Goal: Transaction & Acquisition: Download file/media

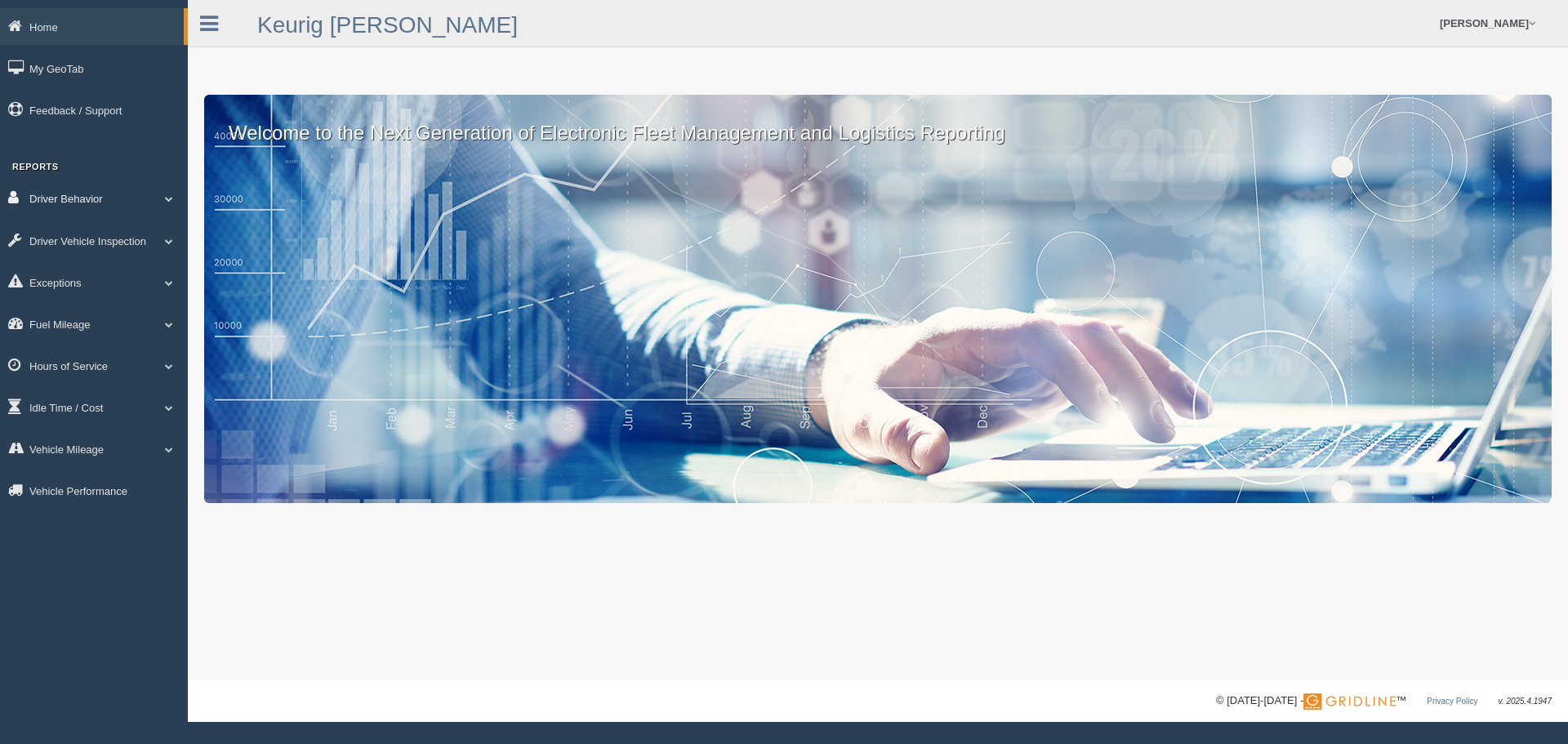
click at [126, 199] on link "Driver Behavior" at bounding box center [94, 198] width 188 height 36
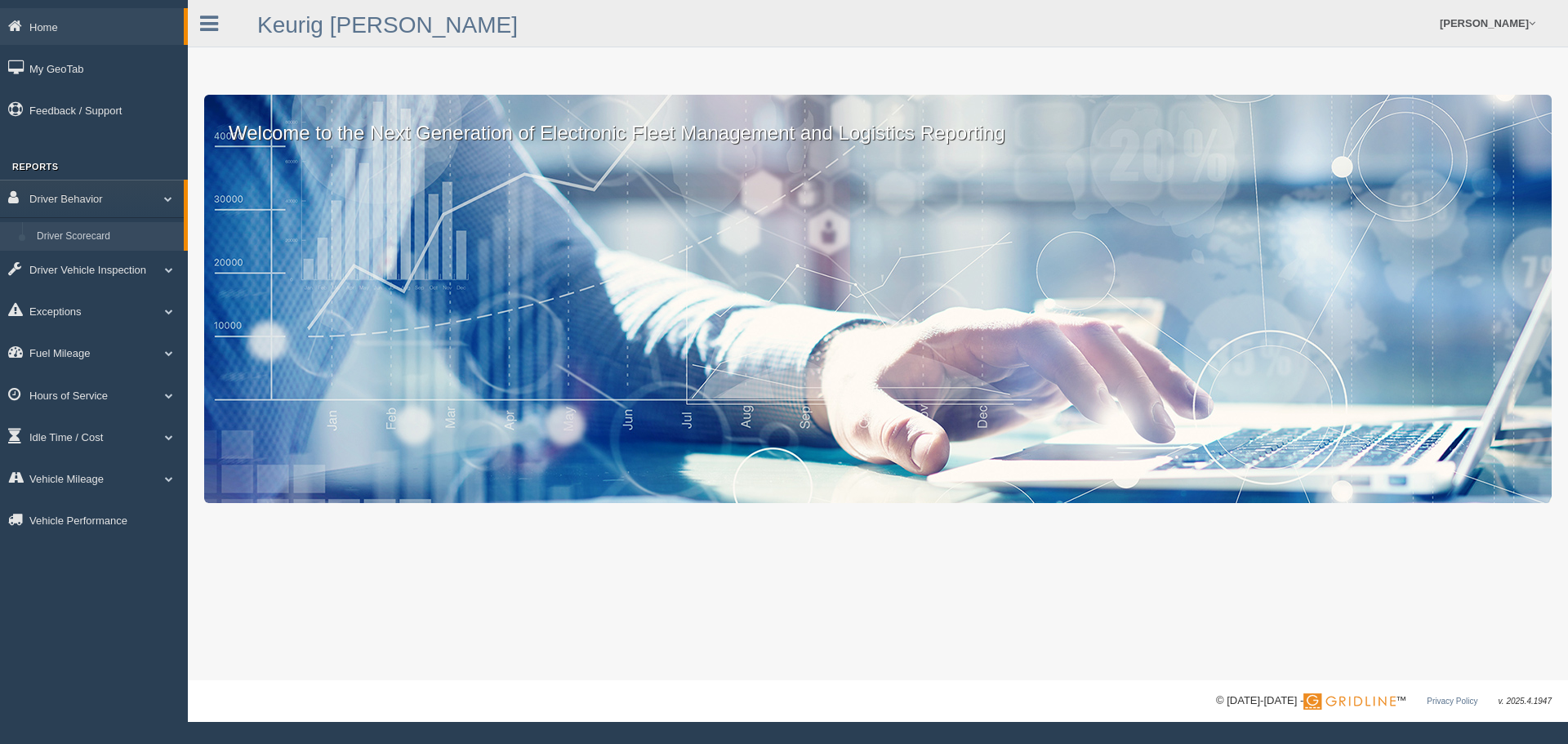
click at [98, 234] on link "Driver Scorecard" at bounding box center [106, 237] width 155 height 30
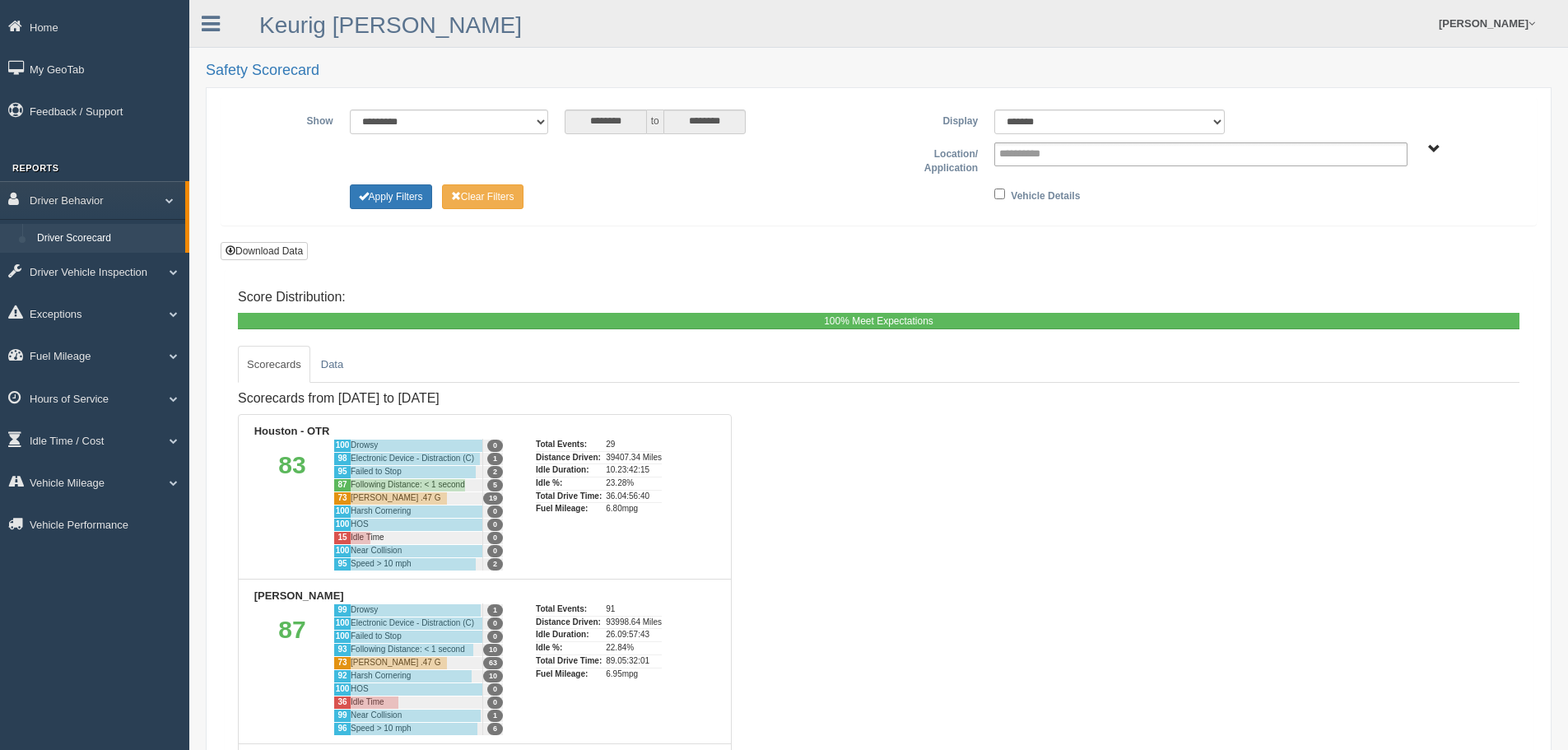
click at [986, 492] on div "Scorecards from 8/3/2025 to 8/9/2025 Houston - OTR 83 100 Drowsy 0 98 Electroni…" at bounding box center [879, 654] width 1281 height 543
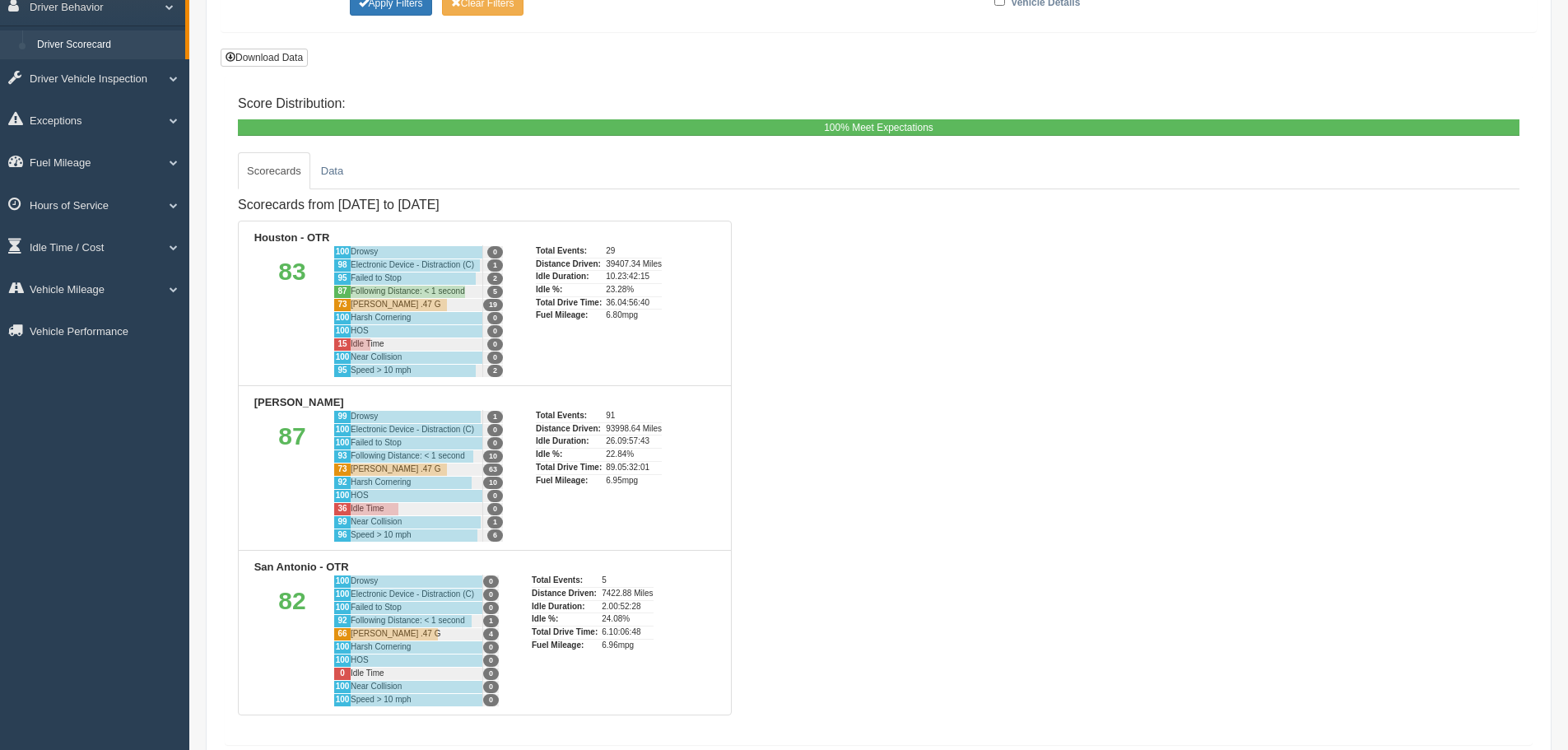
scroll to position [197, 0]
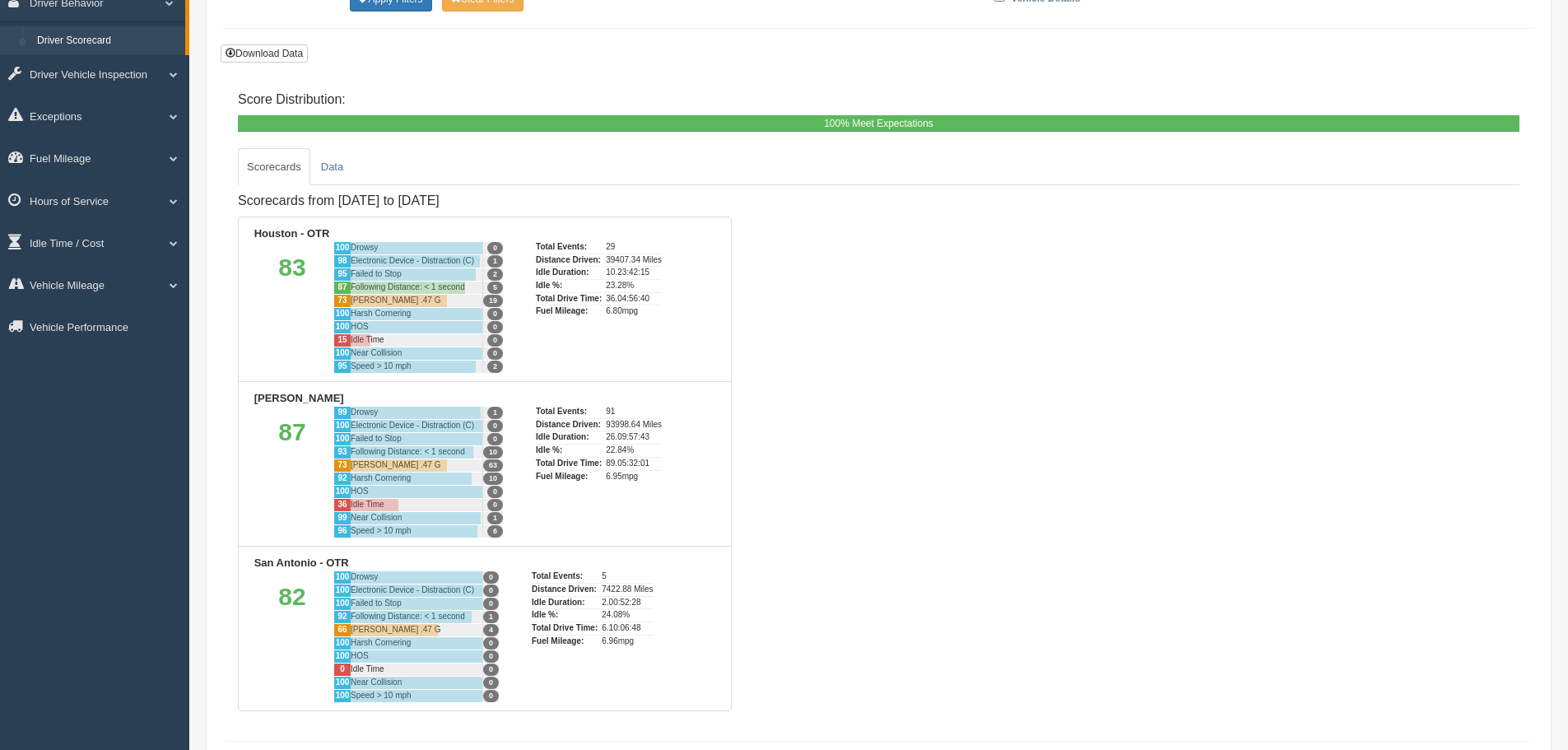
click at [466, 433] on div "Failed to Stop" at bounding box center [416, 438] width 132 height 13
click at [560, 441] on div "Idle Duration:" at bounding box center [568, 437] width 65 height 13
click at [558, 489] on div "Total Events: 91 Distance Driven: 93998.64 Miles Idle Duration: 26.09:57:43 Idl…" at bounding box center [627, 471] width 182 height 132
click at [259, 398] on b "[PERSON_NAME]" at bounding box center [299, 398] width 89 height 12
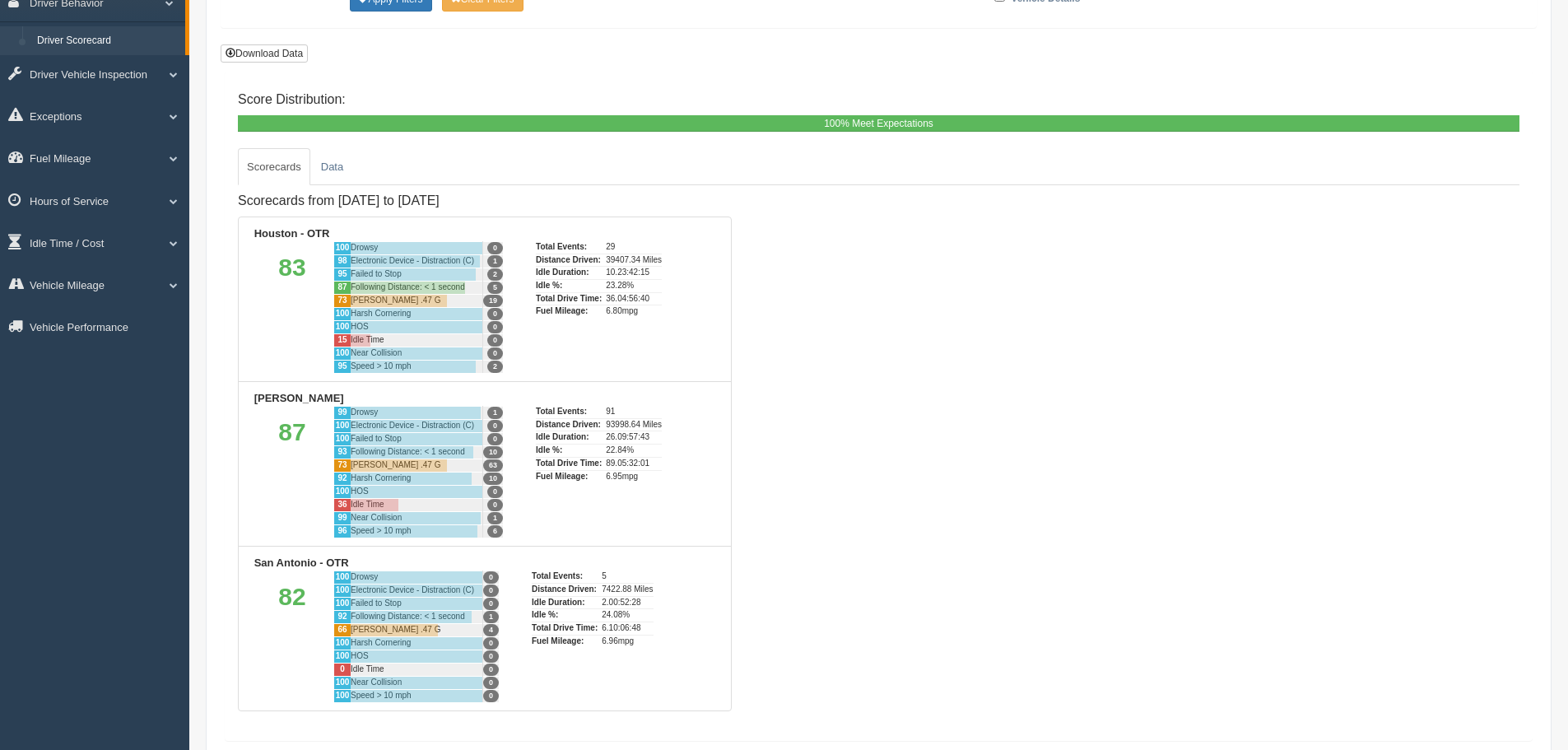
click at [356, 428] on div at bounding box center [416, 426] width 132 height 12
click at [346, 427] on div "100" at bounding box center [341, 425] width 17 height 13
click at [259, 433] on div "87" at bounding box center [292, 471] width 82 height 132
click at [266, 394] on b "Irving - OTR" at bounding box center [299, 398] width 89 height 12
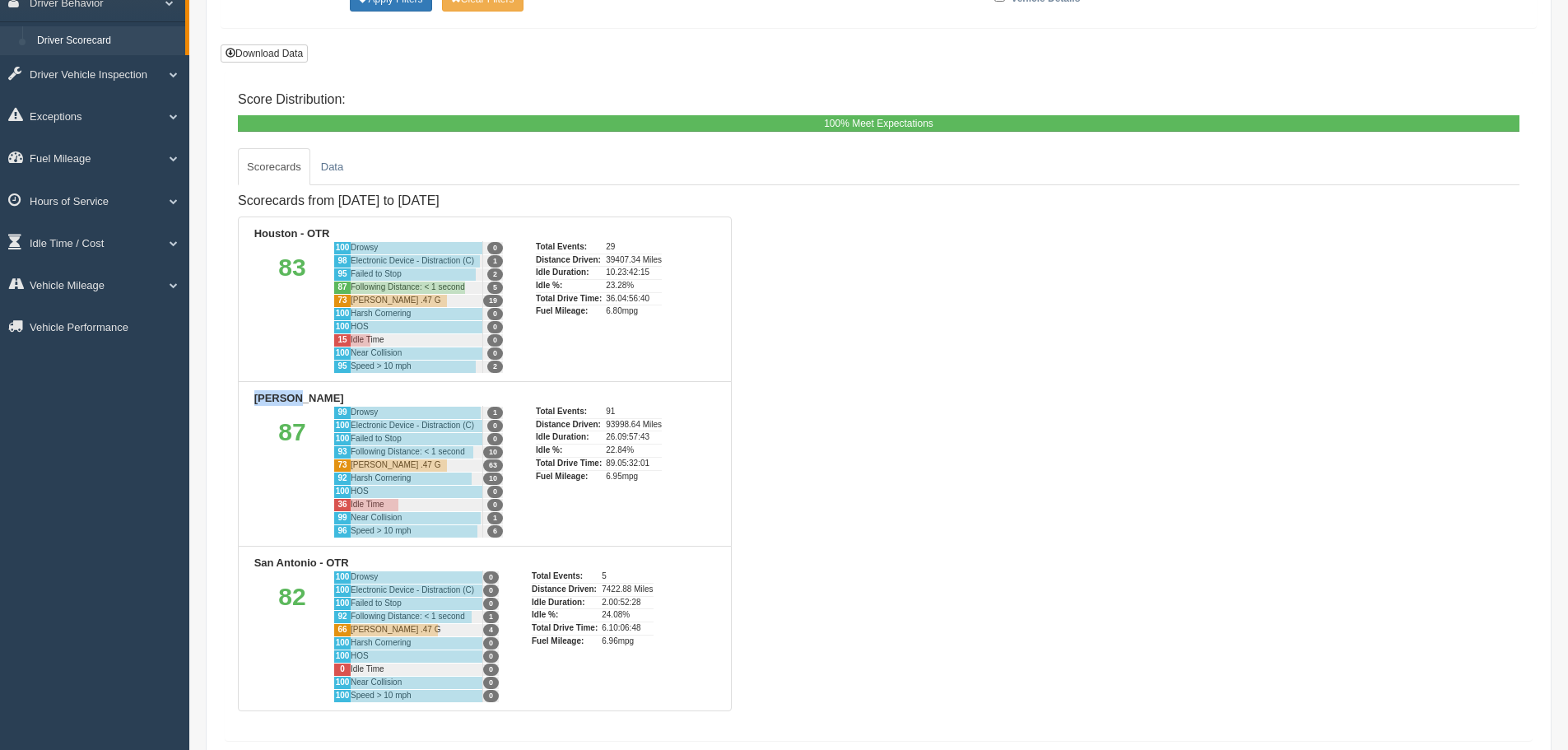
click at [266, 394] on b "[PERSON_NAME]" at bounding box center [299, 398] width 89 height 12
click at [257, 459] on div "87" at bounding box center [292, 471] width 82 height 132
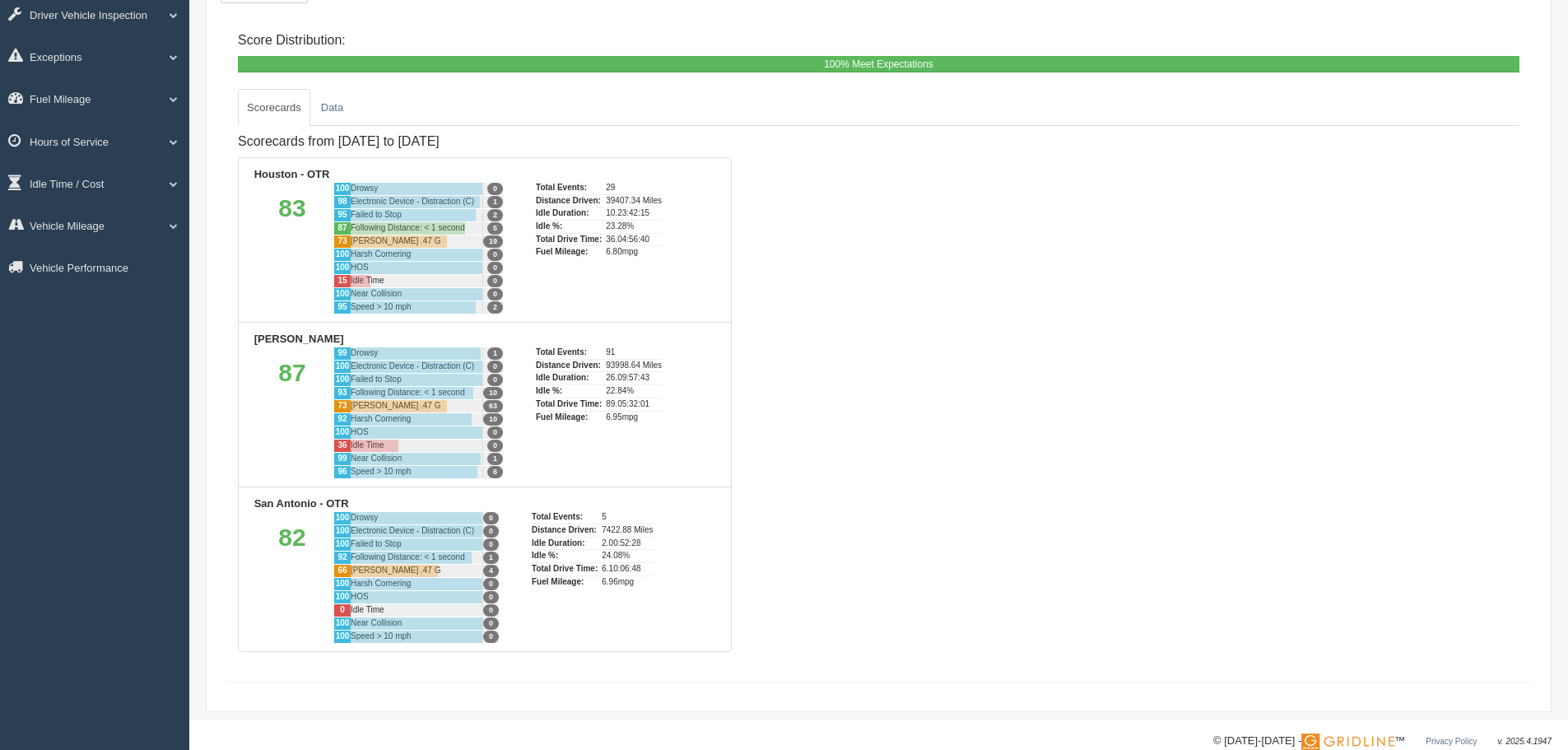
scroll to position [263, 0]
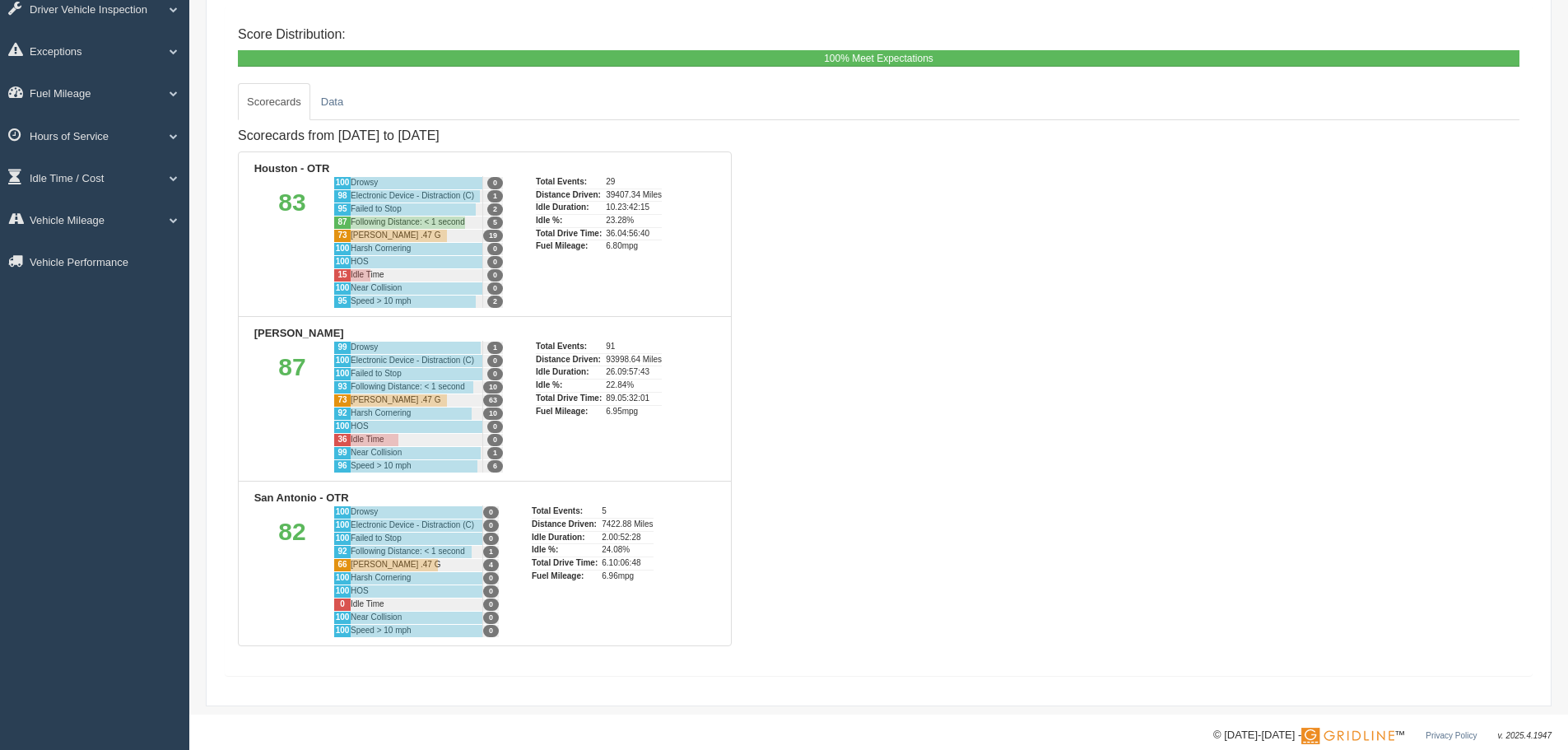
click at [906, 374] on div "Scorecards from 8/3/2025 to 8/9/2025 Houston - OTR 83 100 Drowsy 0 98 Electroni…" at bounding box center [879, 391] width 1281 height 543
click at [742, 416] on div "Scorecards from 8/3/2025 to 8/9/2025 Houston - OTR 83 100 Drowsy 0 98 Electroni…" at bounding box center [879, 391] width 1281 height 543
click at [692, 449] on div "Total Events: 91 Distance Driven: 93998.64 Miles Idle Duration: 26.09:57:43 Idl…" at bounding box center [627, 407] width 182 height 132
click at [515, 373] on div at bounding box center [519, 407] width 33 height 132
click at [89, 174] on link "Idle Time / Cost" at bounding box center [94, 177] width 189 height 37
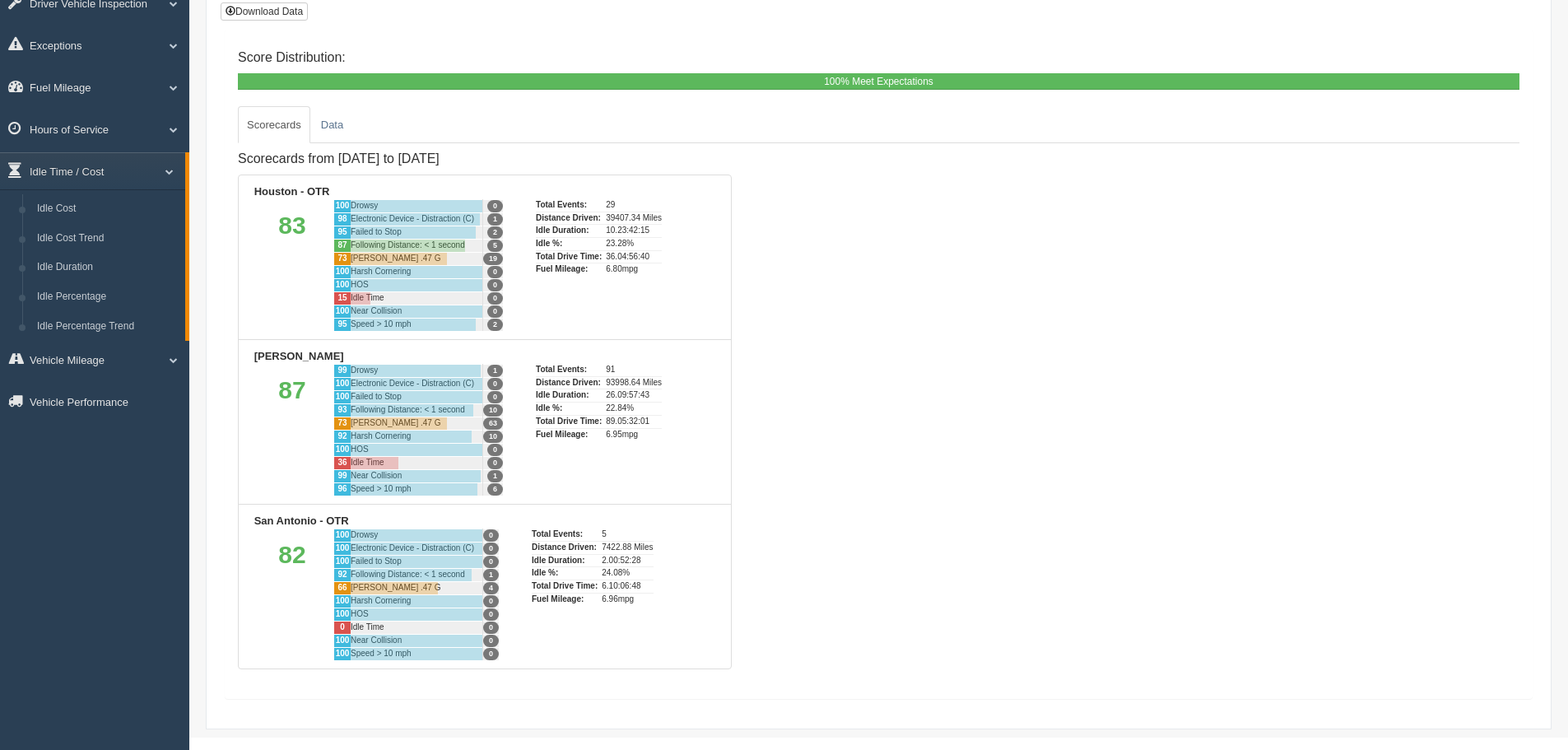
scroll to position [234, 0]
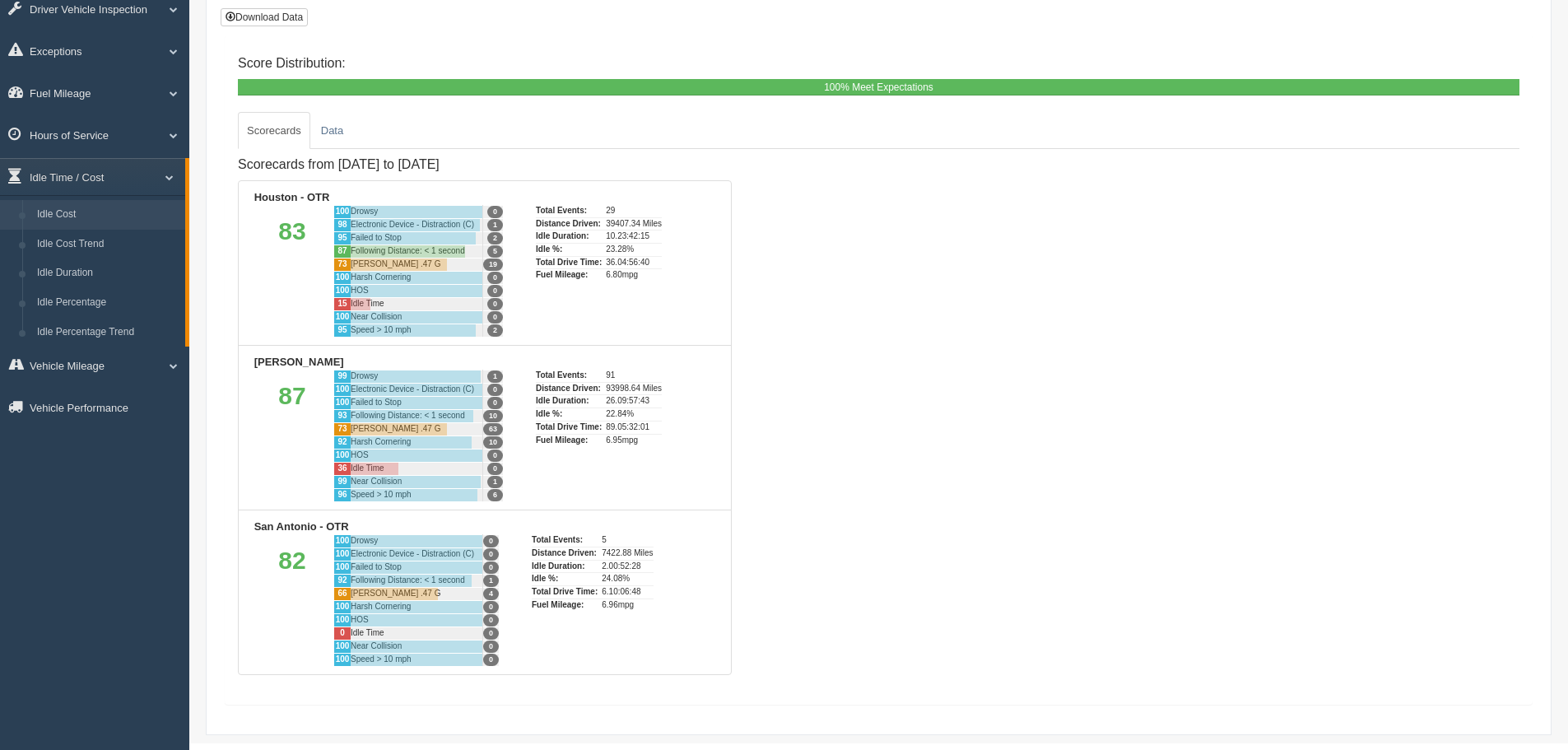
click at [76, 209] on link "Idle Cost" at bounding box center [107, 215] width 156 height 30
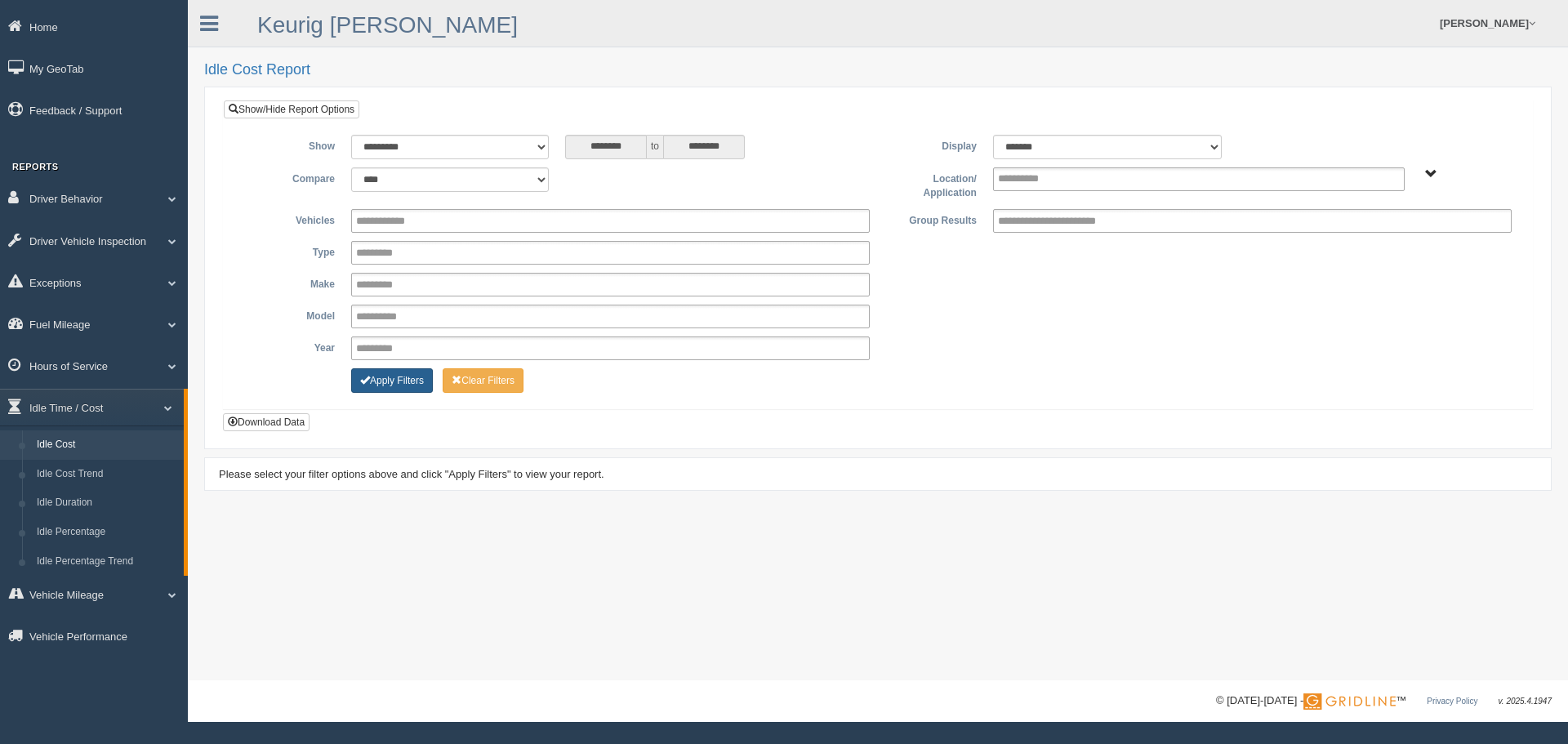
click at [398, 387] on button "Apply Filters" at bounding box center [392, 380] width 82 height 25
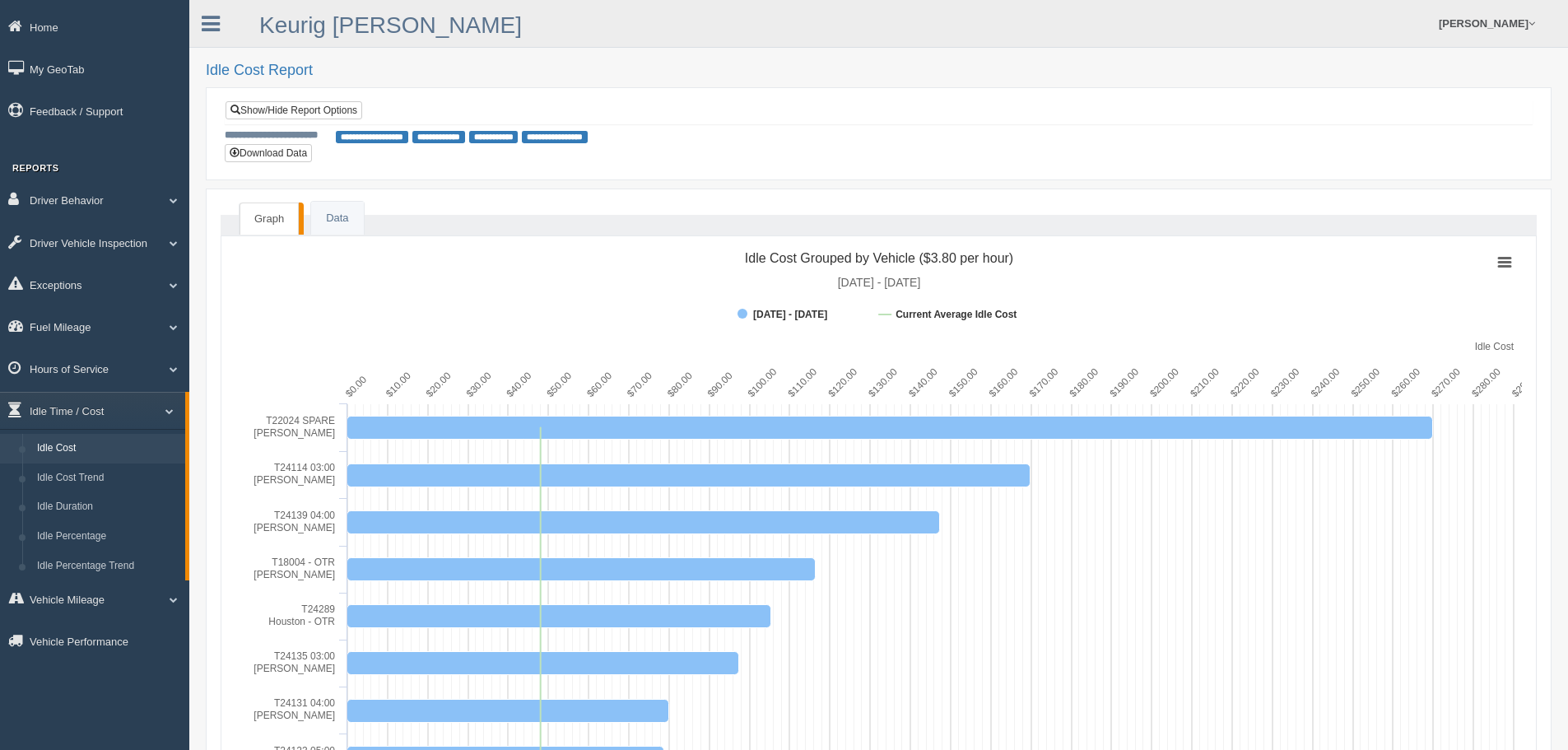
click at [464, 138] on span "**********" at bounding box center [438, 137] width 53 height 12
click at [465, 136] on span "**********" at bounding box center [438, 137] width 53 height 12
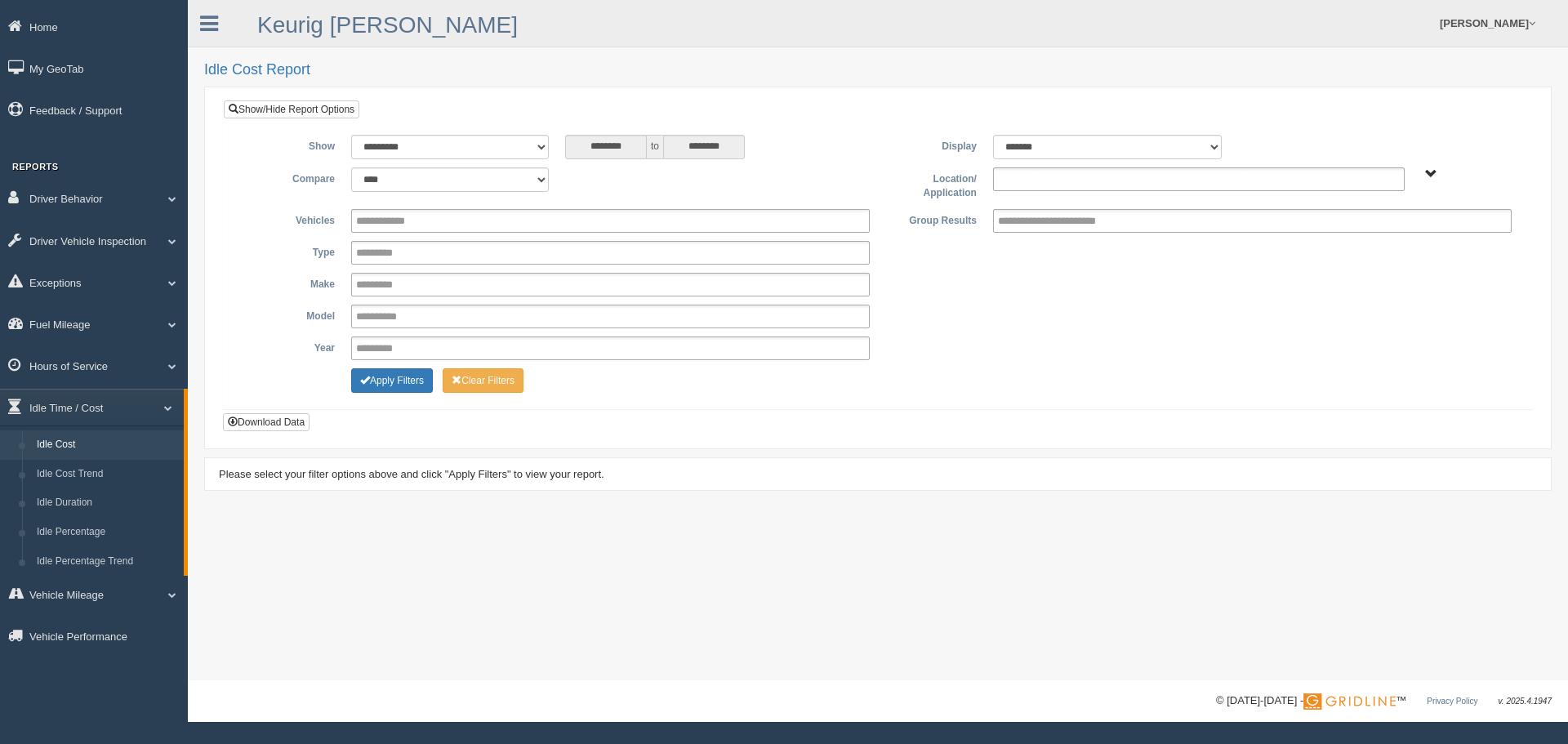
click at [1100, 185] on ul at bounding box center [1199, 179] width 411 height 24
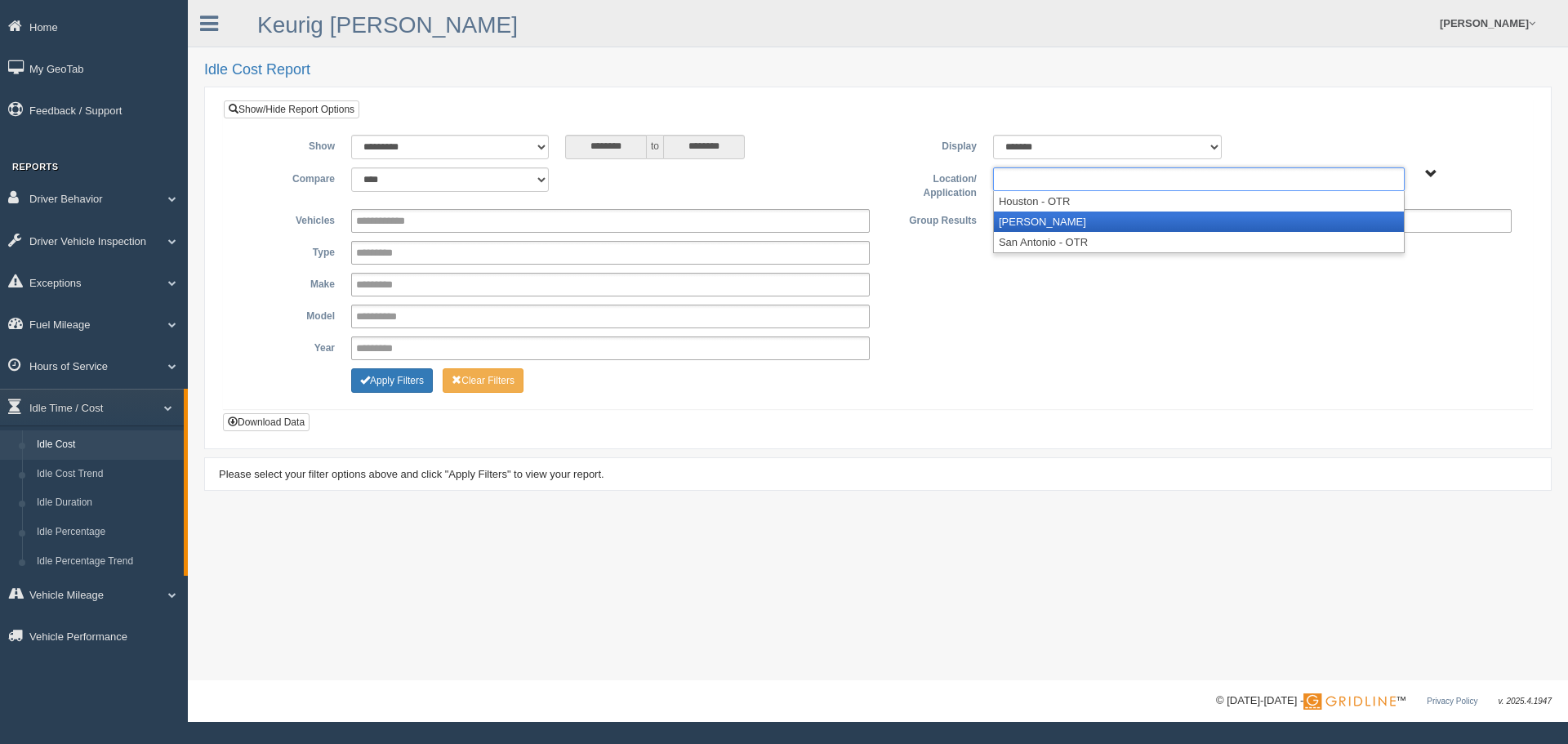
click at [1070, 219] on li "[PERSON_NAME]" at bounding box center [1199, 221] width 410 height 21
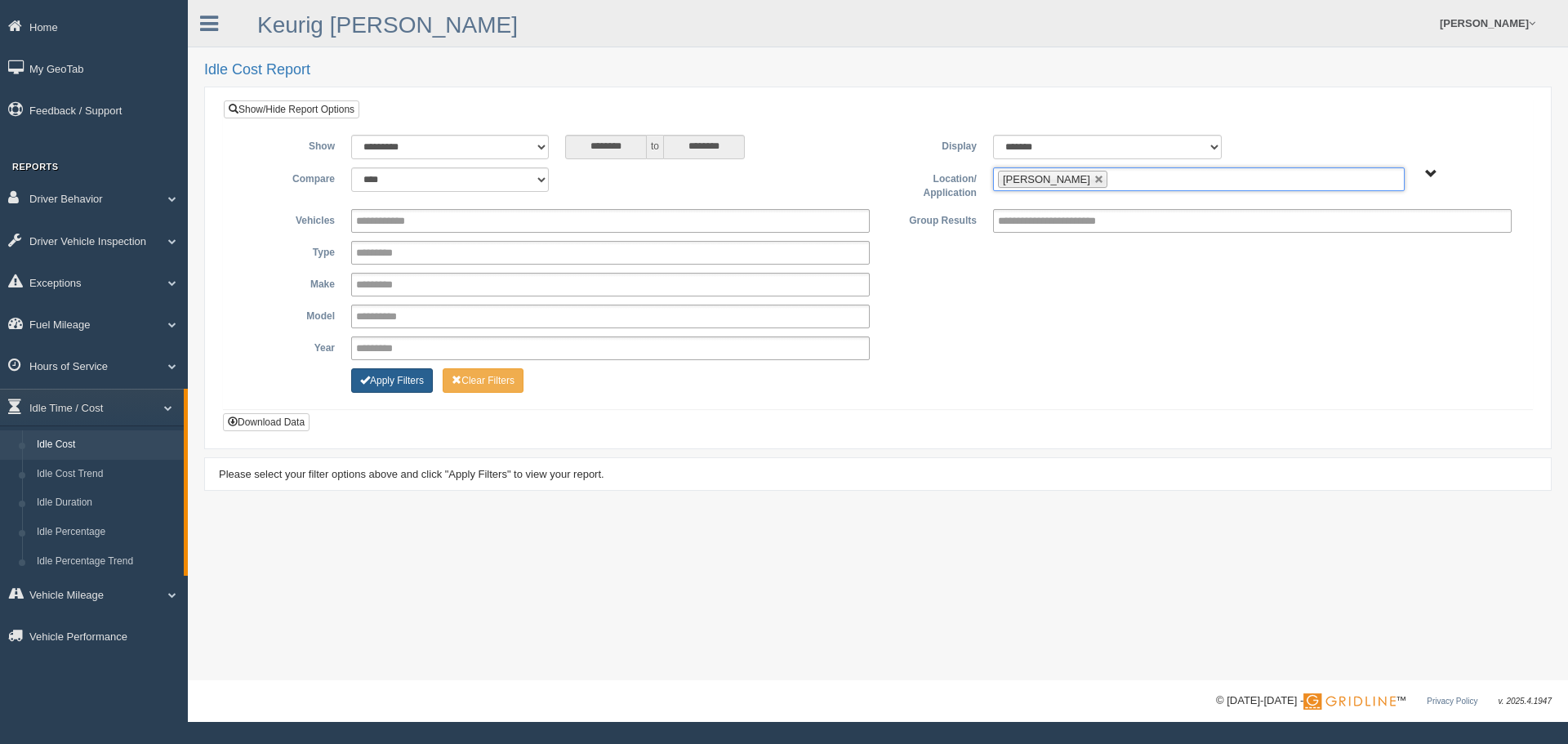
click at [403, 381] on button "Apply Filters" at bounding box center [392, 380] width 82 height 25
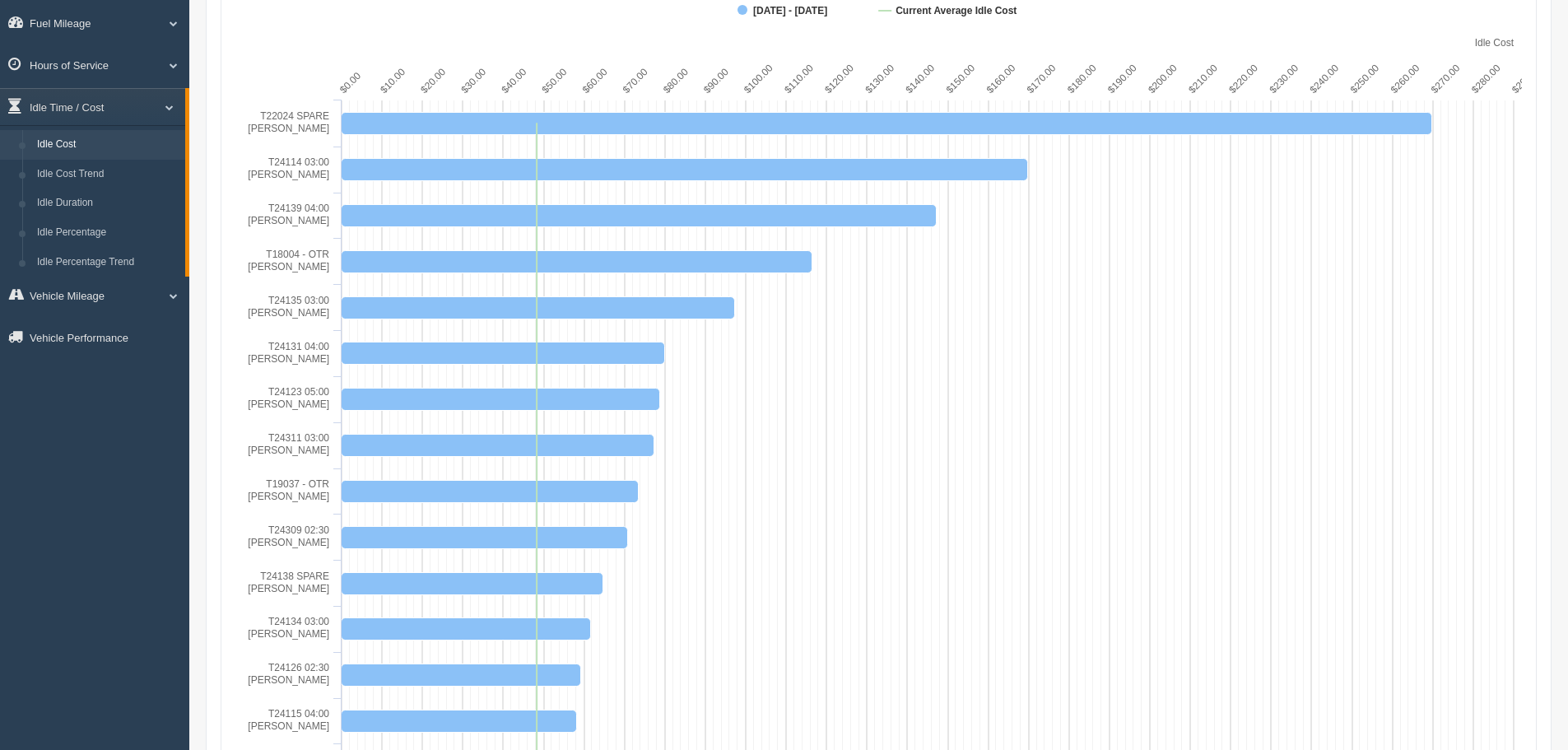
scroll to position [301, 0]
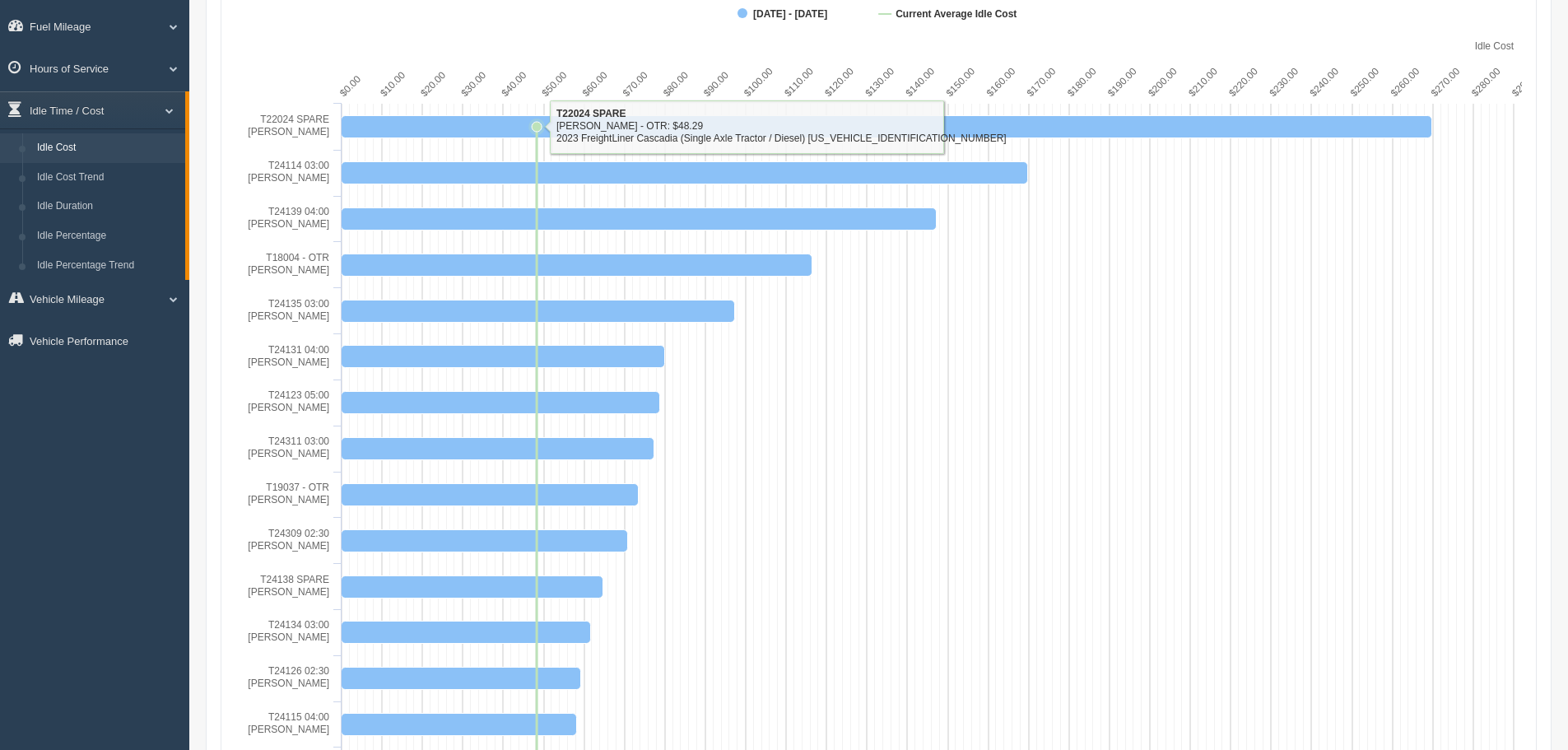
click at [539, 127] on icon at bounding box center [537, 127] width 10 height 10
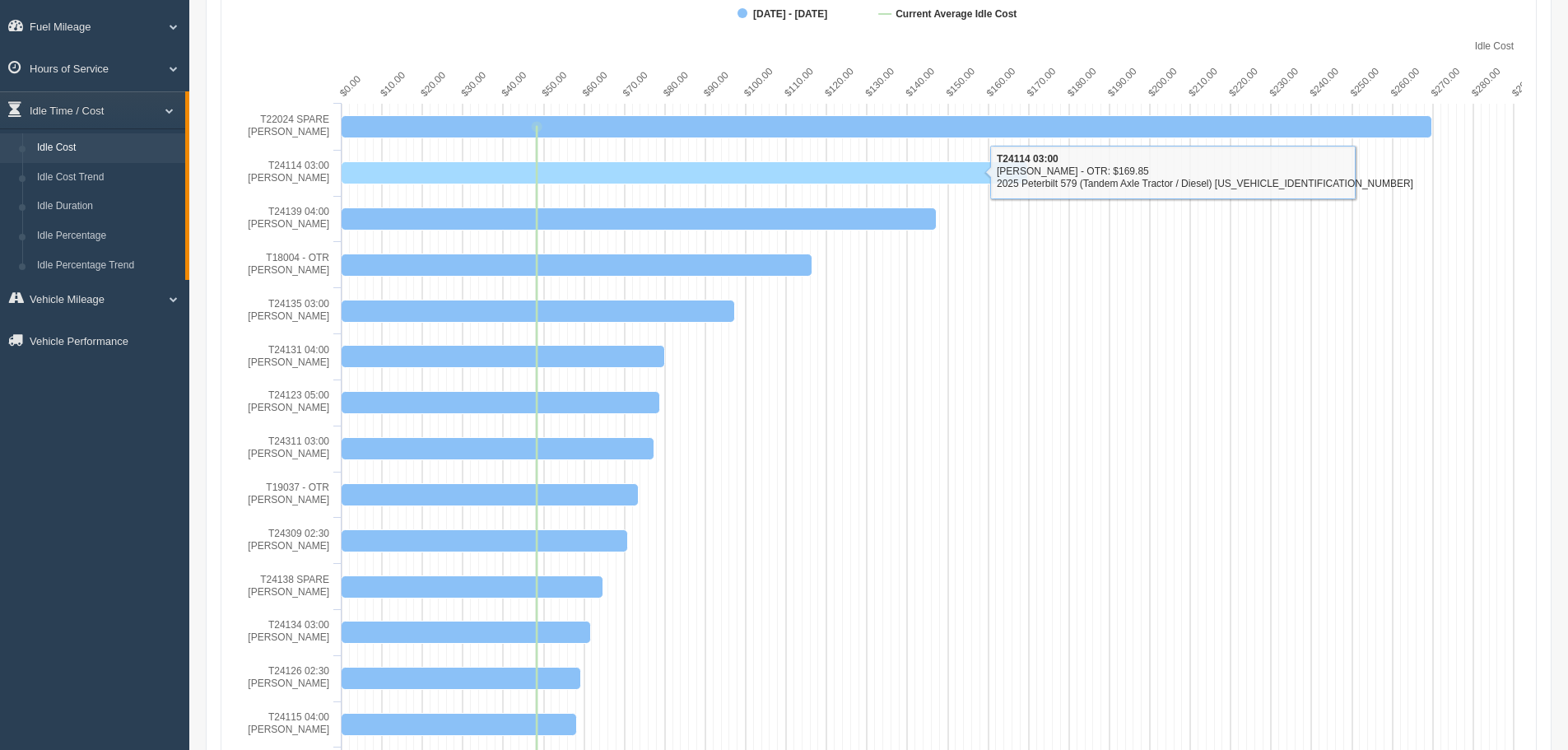
click at [558, 174] on rect at bounding box center [684, 173] width 686 height 22
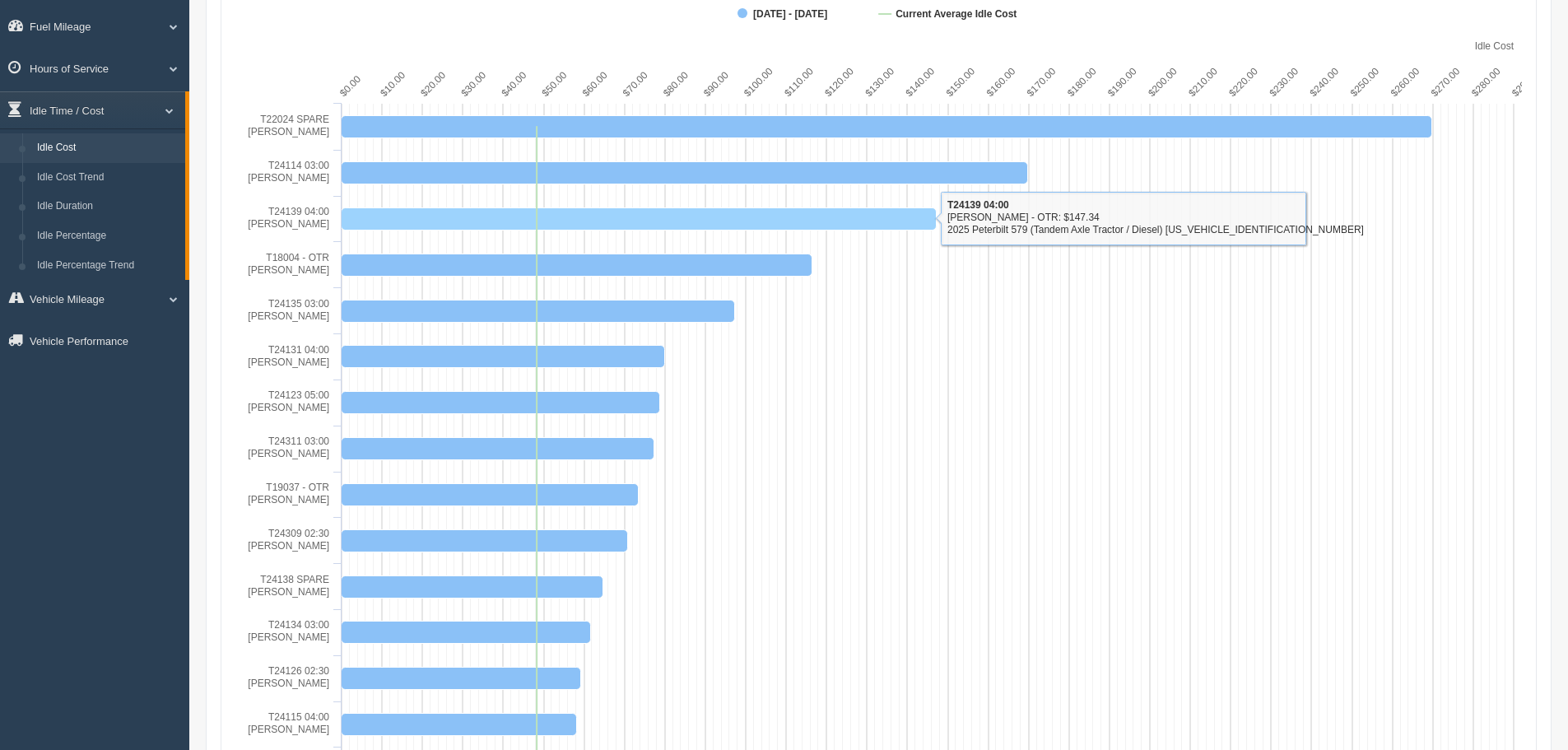
click at [302, 220] on tspan "[PERSON_NAME]" at bounding box center [289, 224] width 81 height 12
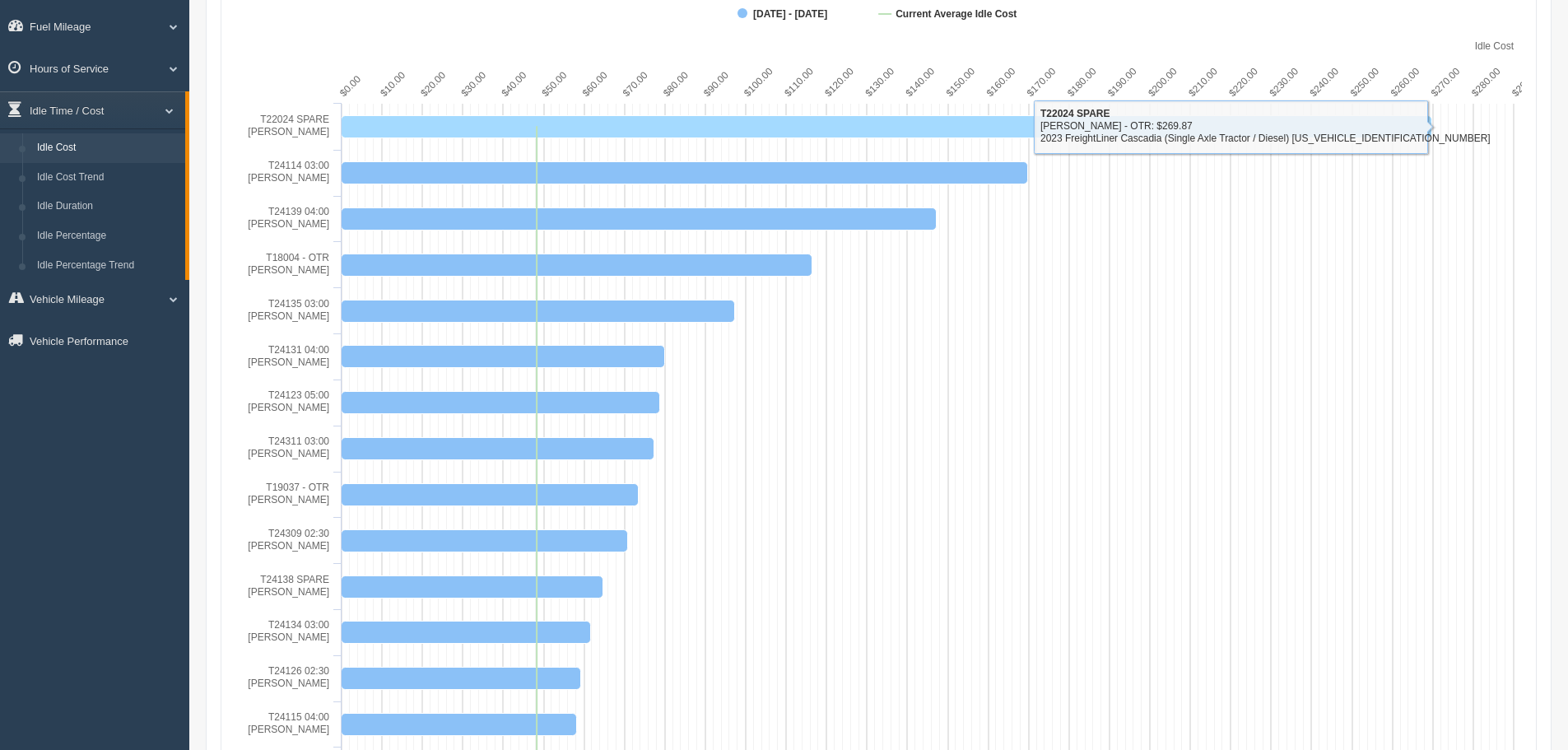
click at [953, 124] on rect at bounding box center [886, 126] width 1090 height 22
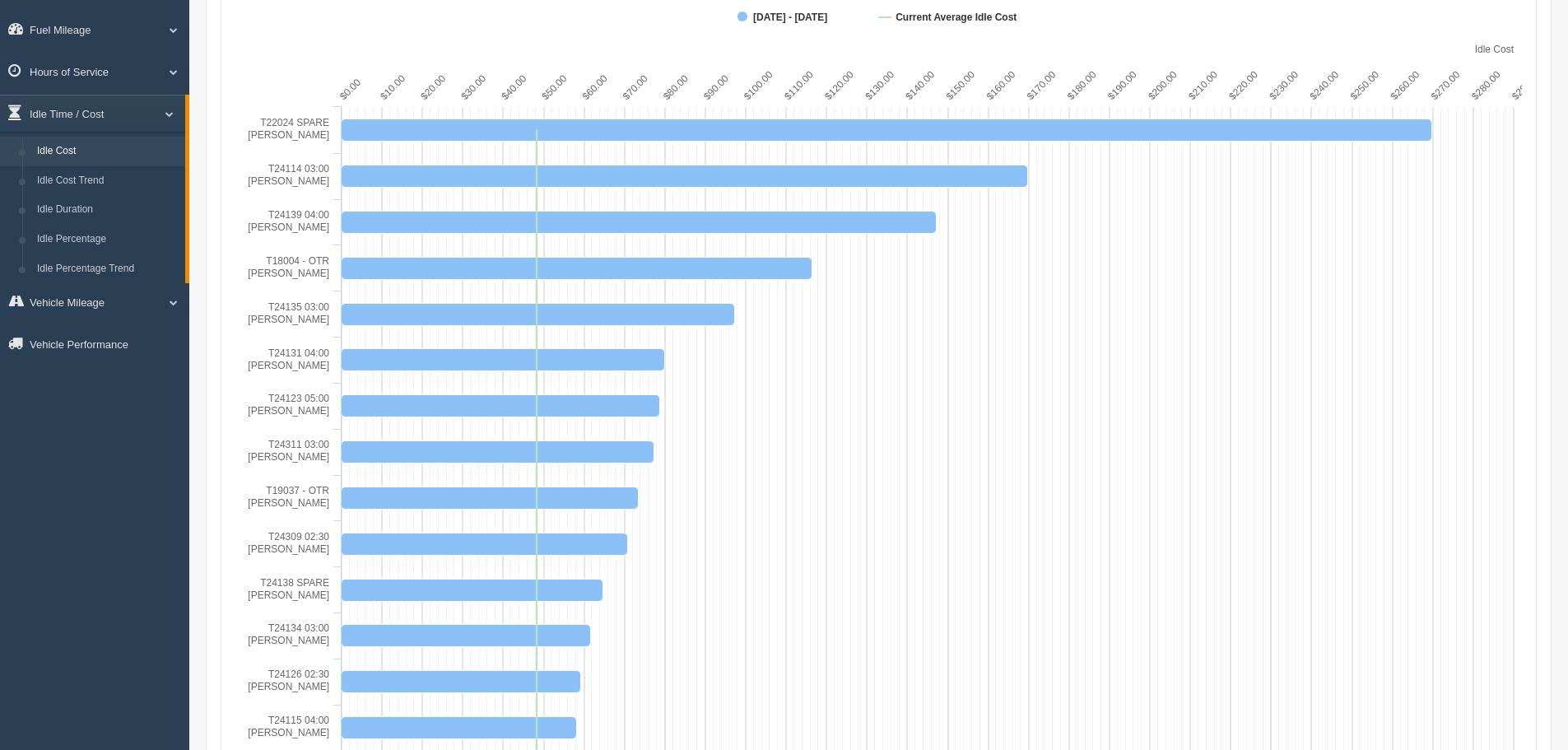
scroll to position [32, 0]
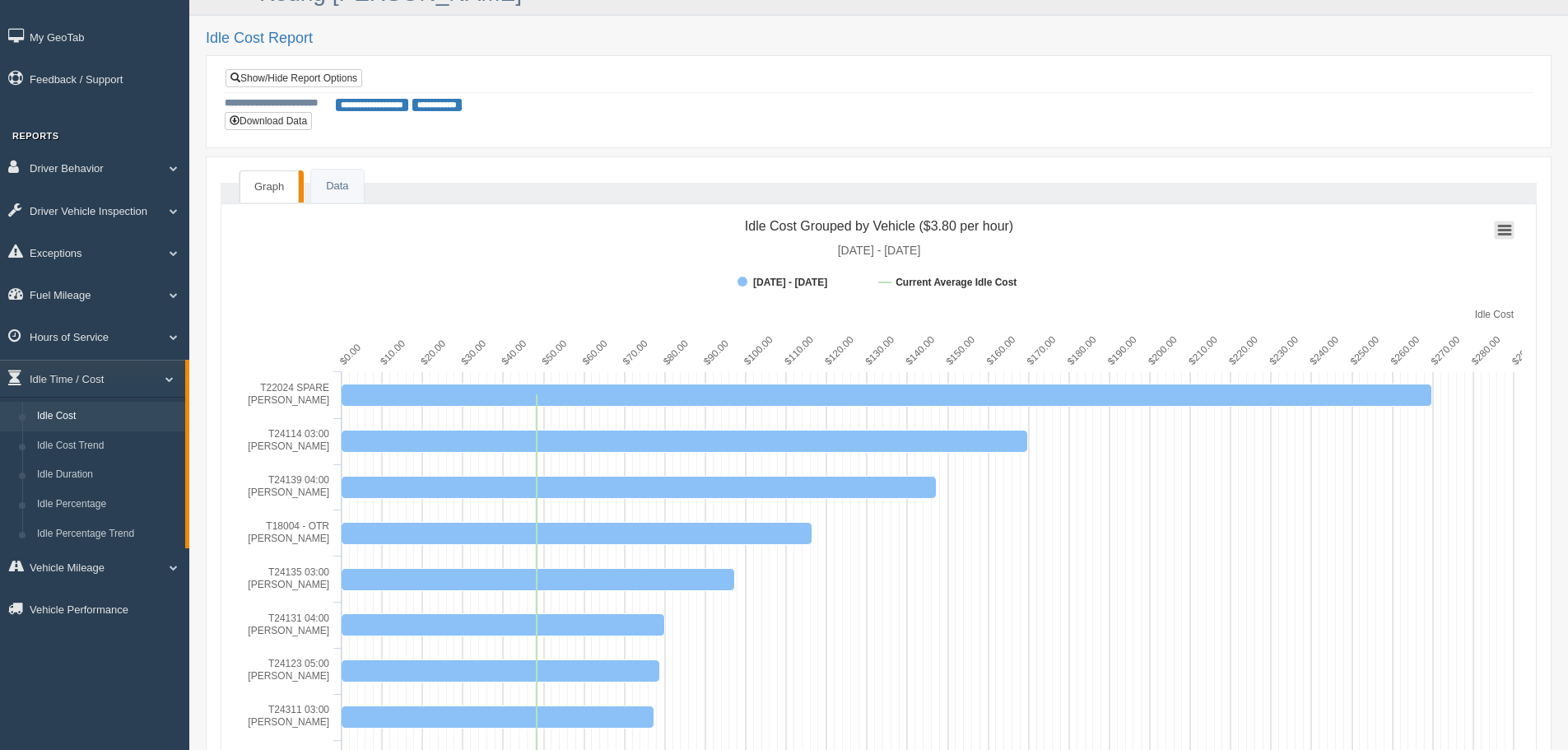
click at [1511, 231] on rect at bounding box center [1505, 229] width 20 height 18
click at [326, 187] on link "Data" at bounding box center [337, 187] width 52 height 34
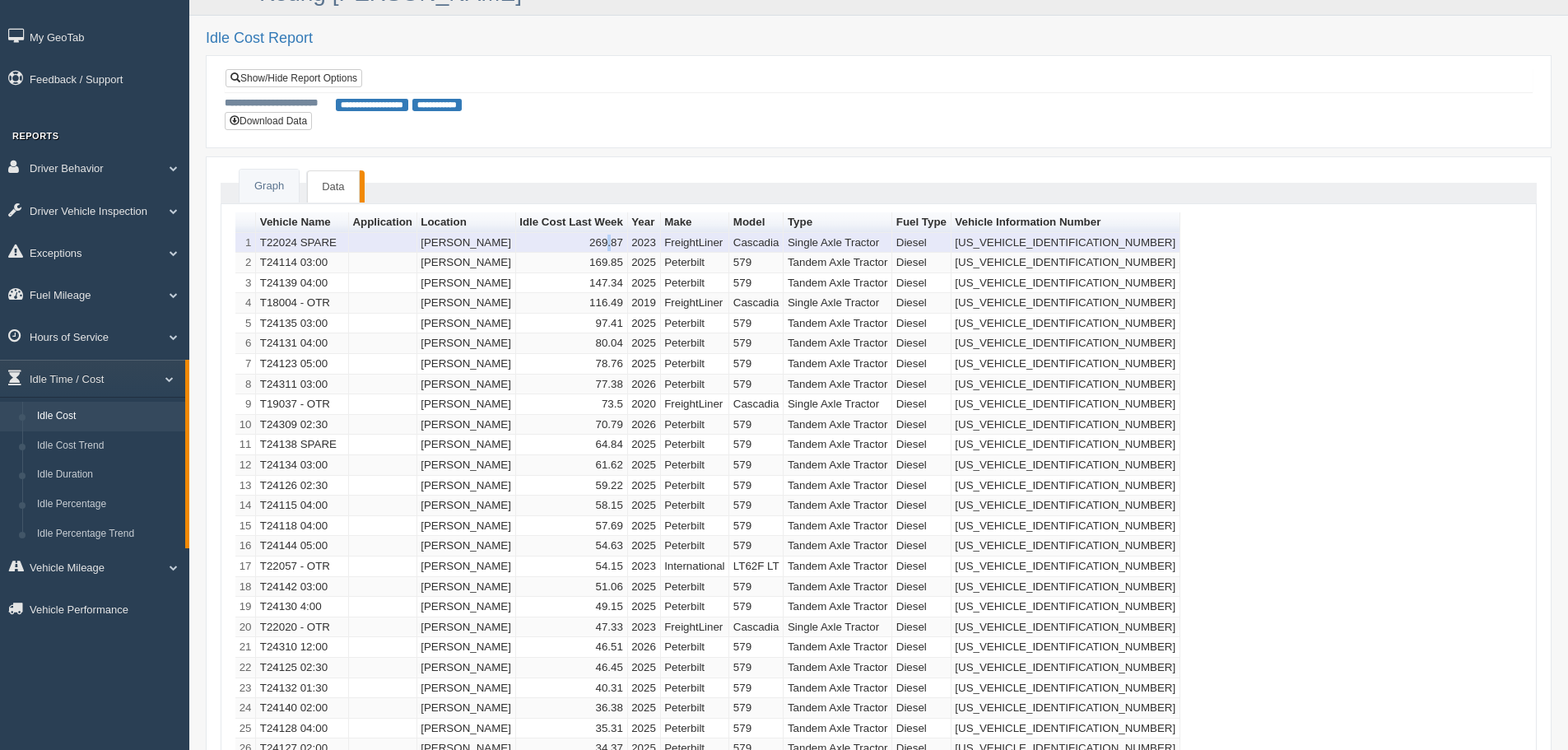
click at [583, 240] on td "269.87" at bounding box center [571, 243] width 112 height 21
click at [573, 242] on td "269.87" at bounding box center [571, 243] width 112 height 21
click at [569, 242] on td "269.87" at bounding box center [571, 243] width 112 height 21
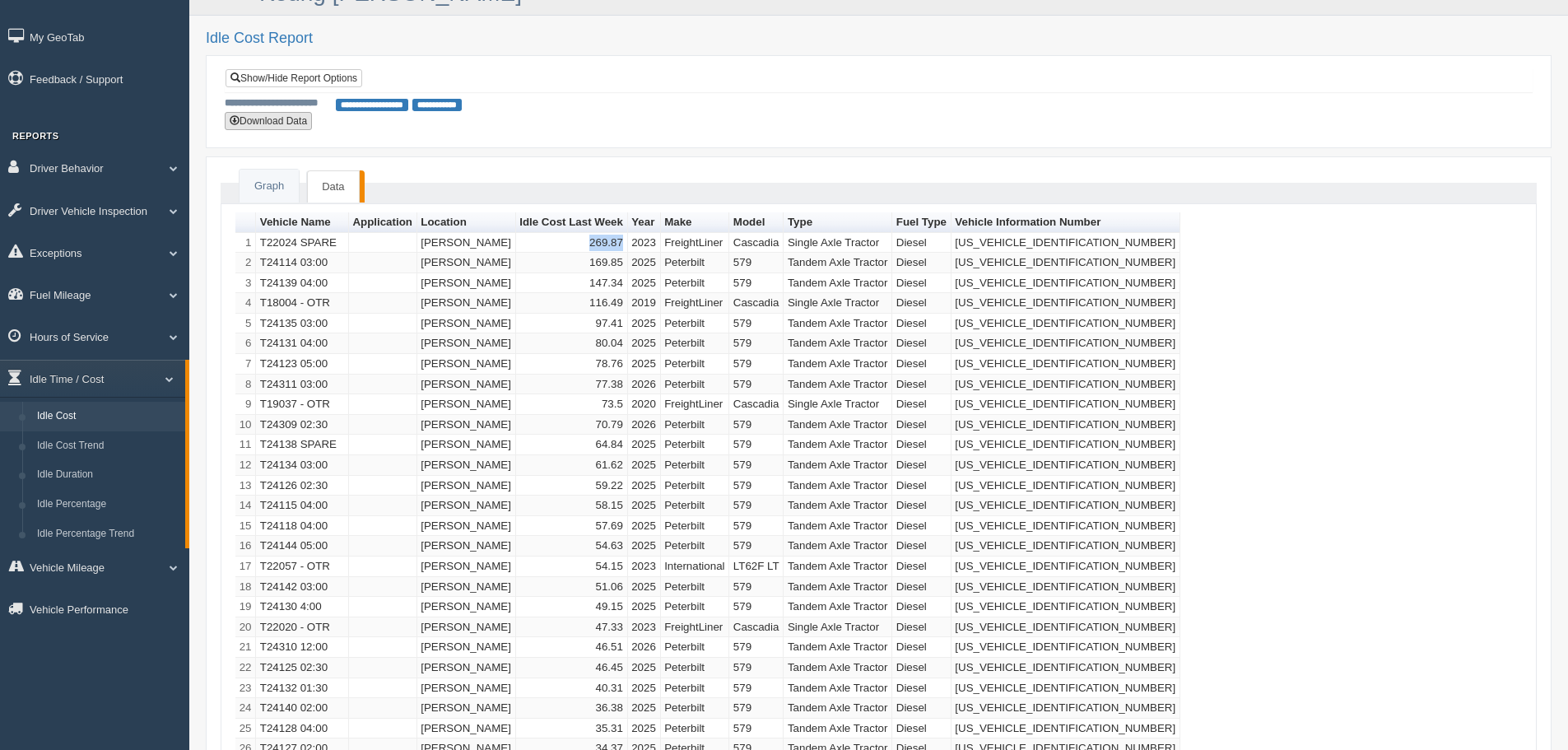
click at [288, 123] on button "Download Data" at bounding box center [269, 121] width 87 height 18
